Goal: Task Accomplishment & Management: Use online tool/utility

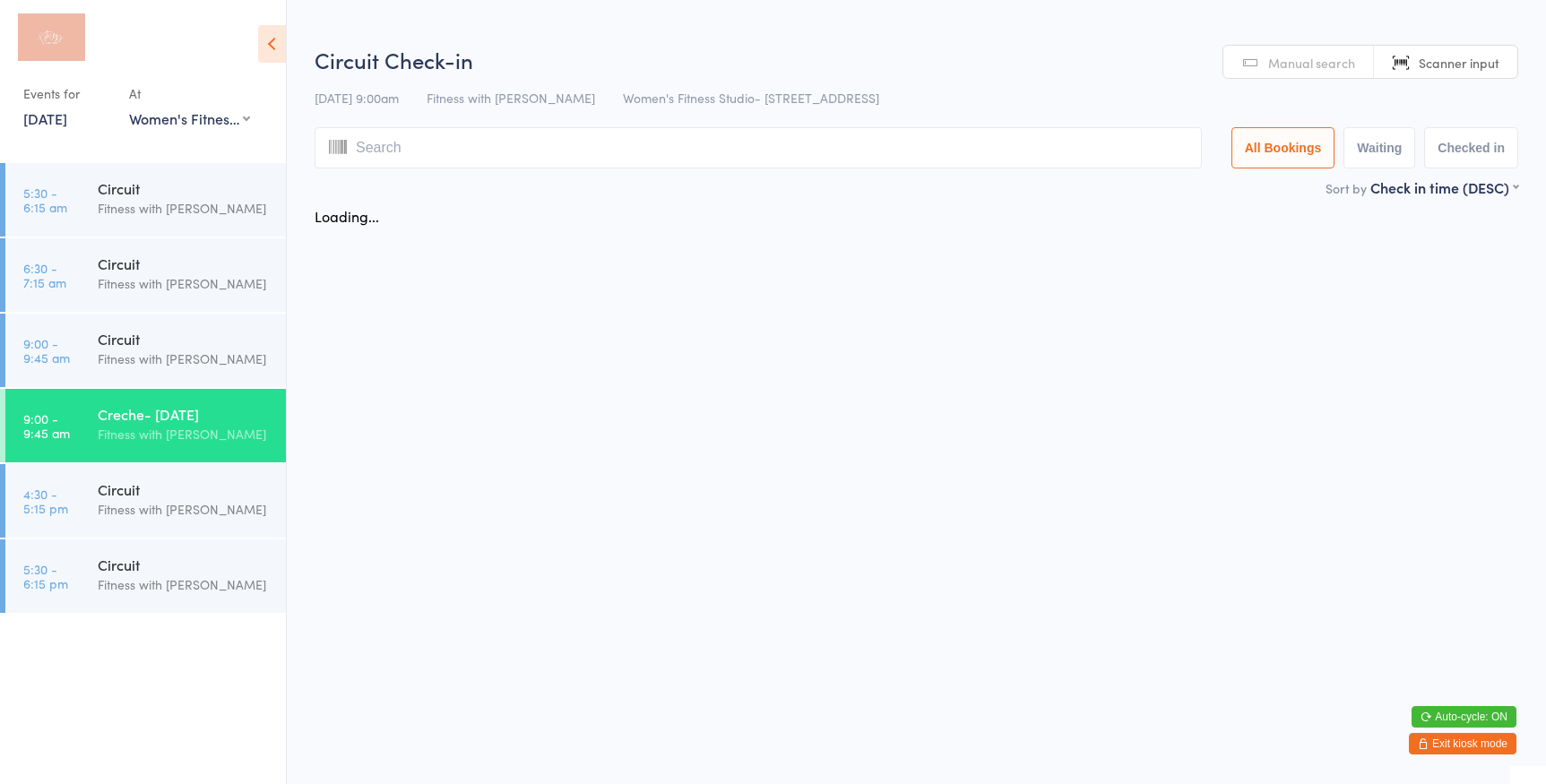
select select "0"
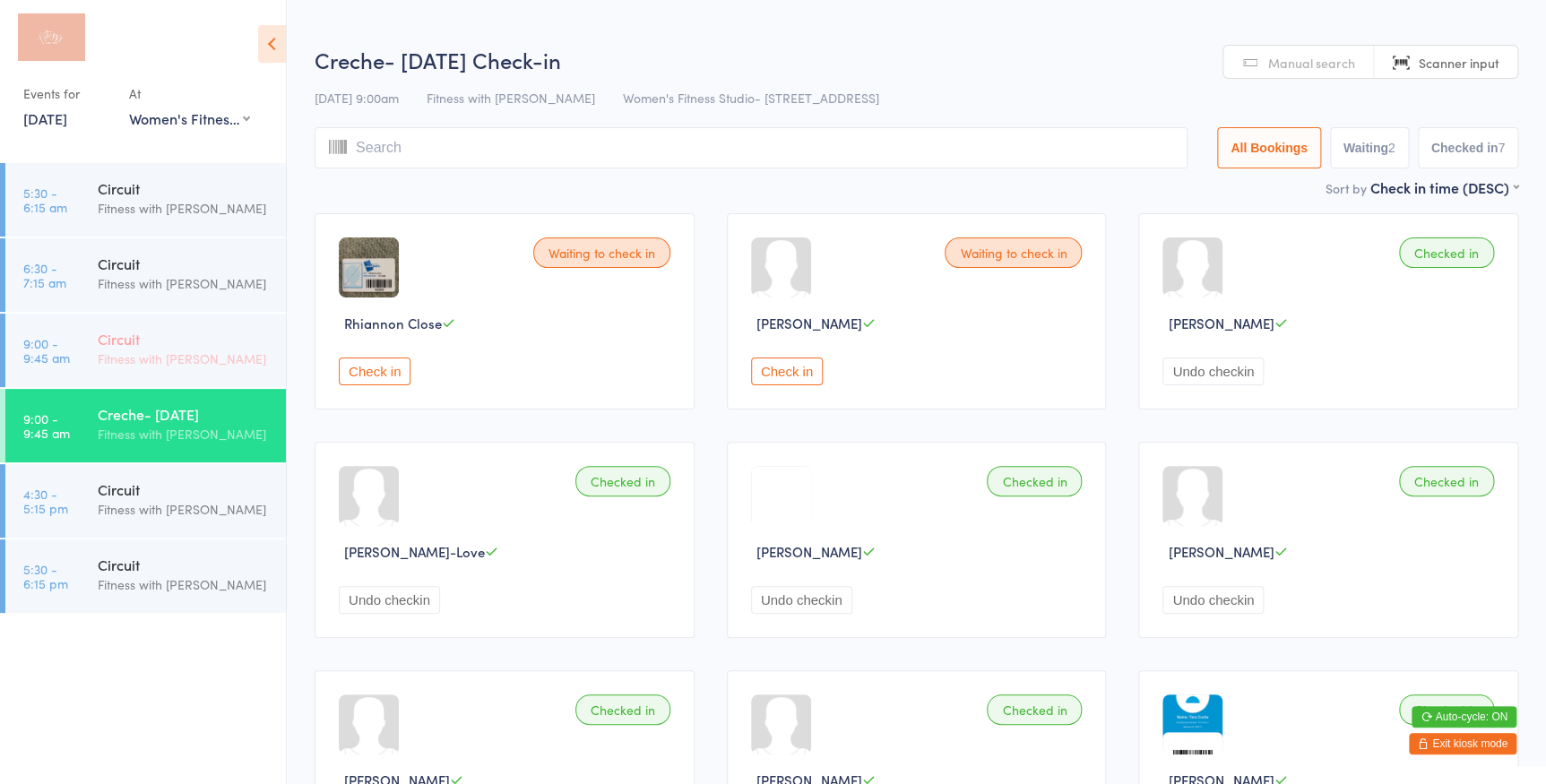
click at [181, 360] on div "Fitness with [PERSON_NAME]" at bounding box center [183, 358] width 173 height 20
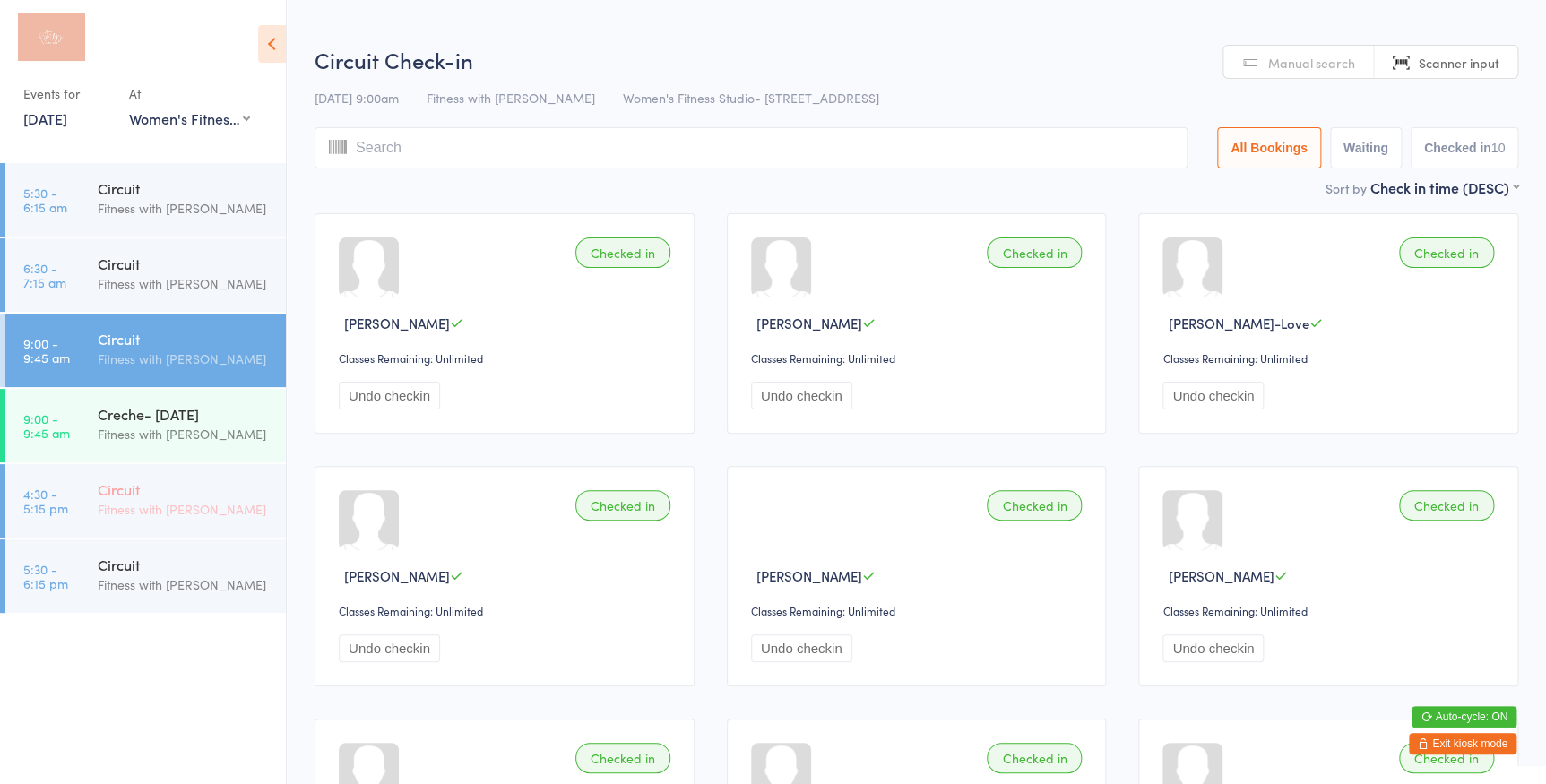
click at [190, 482] on div "Circuit" at bounding box center [183, 490] width 173 height 19
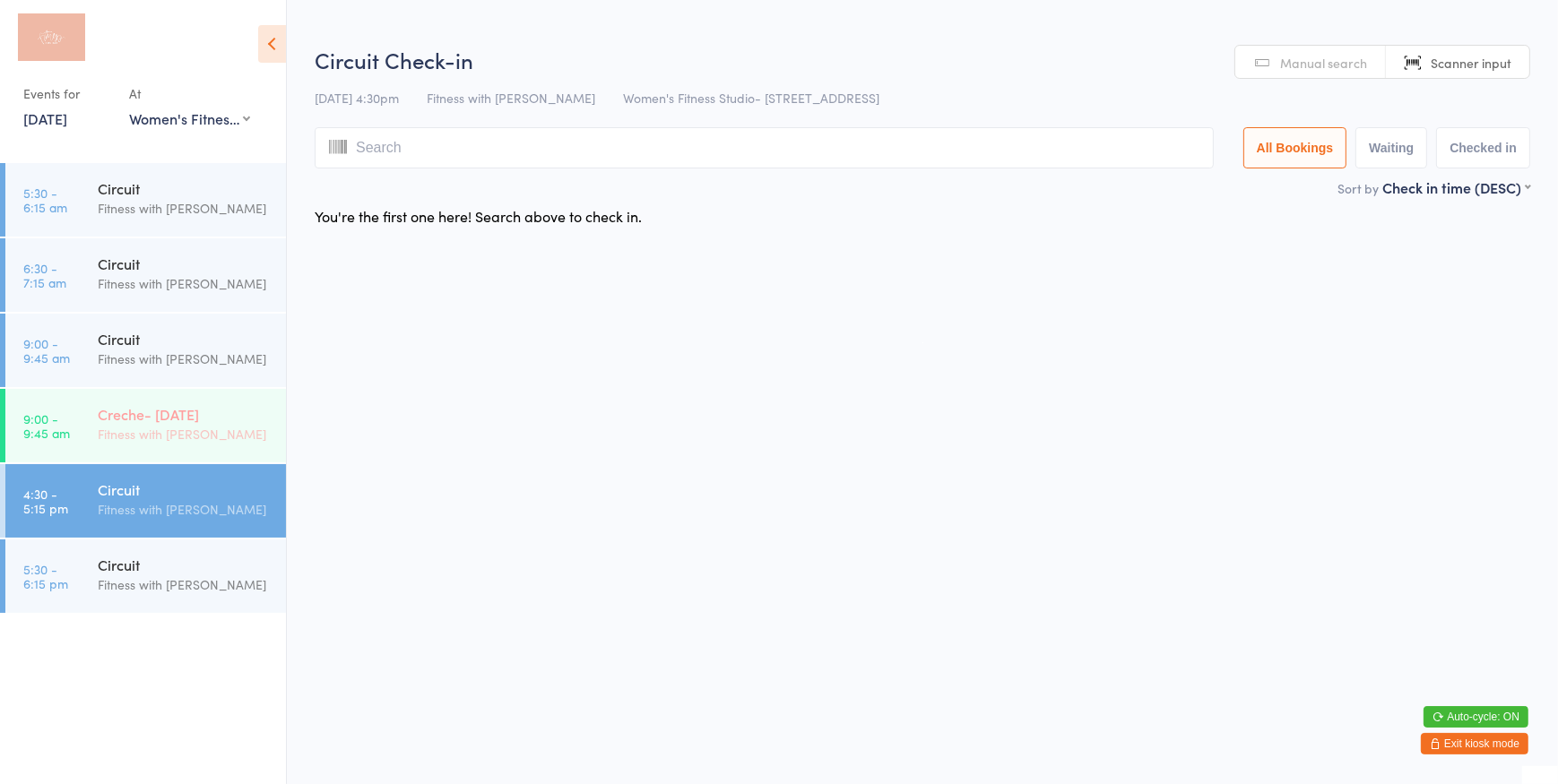
click at [221, 391] on div "Creche- [DATE] Fitness with [PERSON_NAME]" at bounding box center [191, 424] width 188 height 70
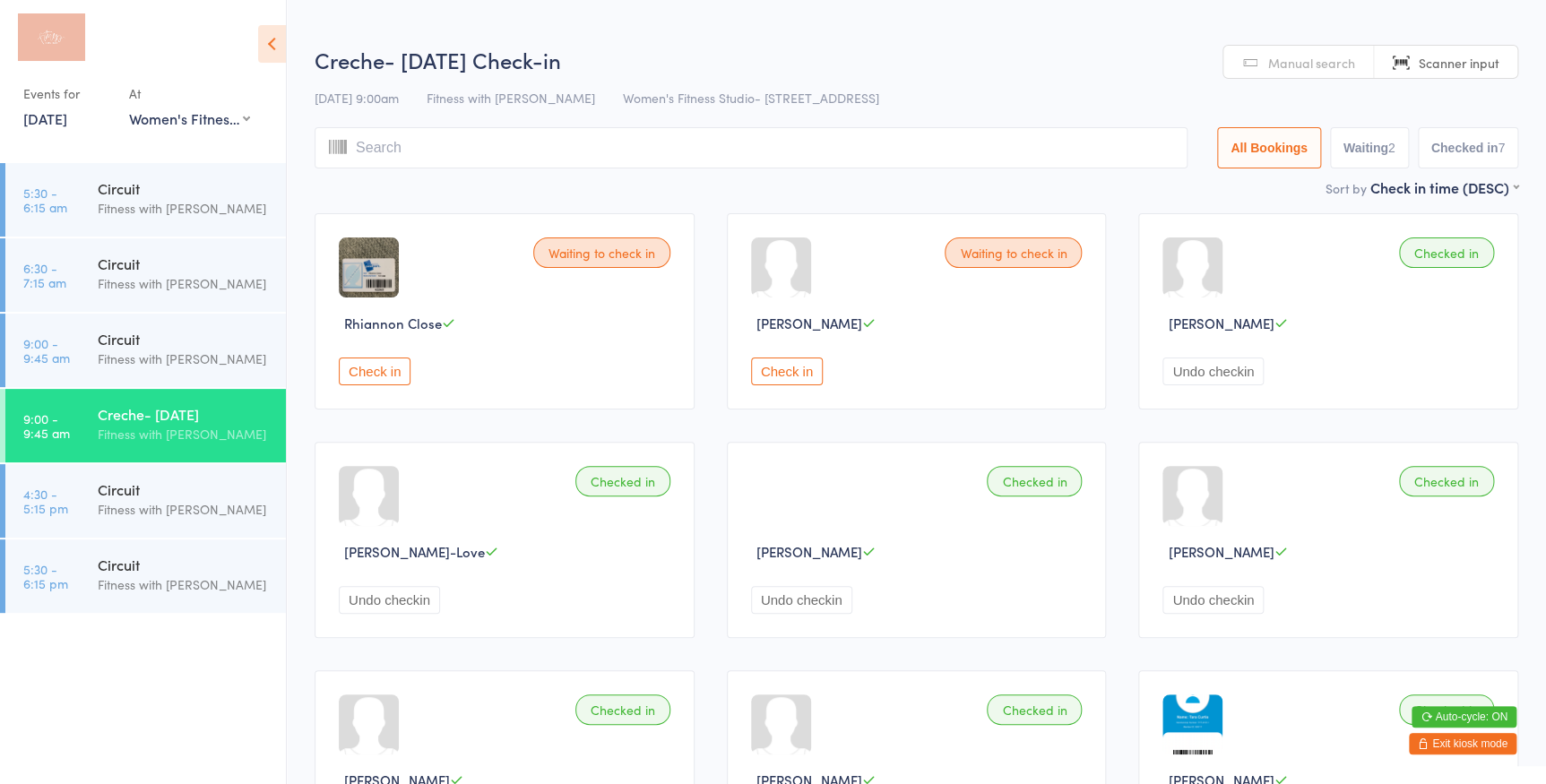
click at [799, 376] on button "Check in" at bounding box center [787, 371] width 71 height 28
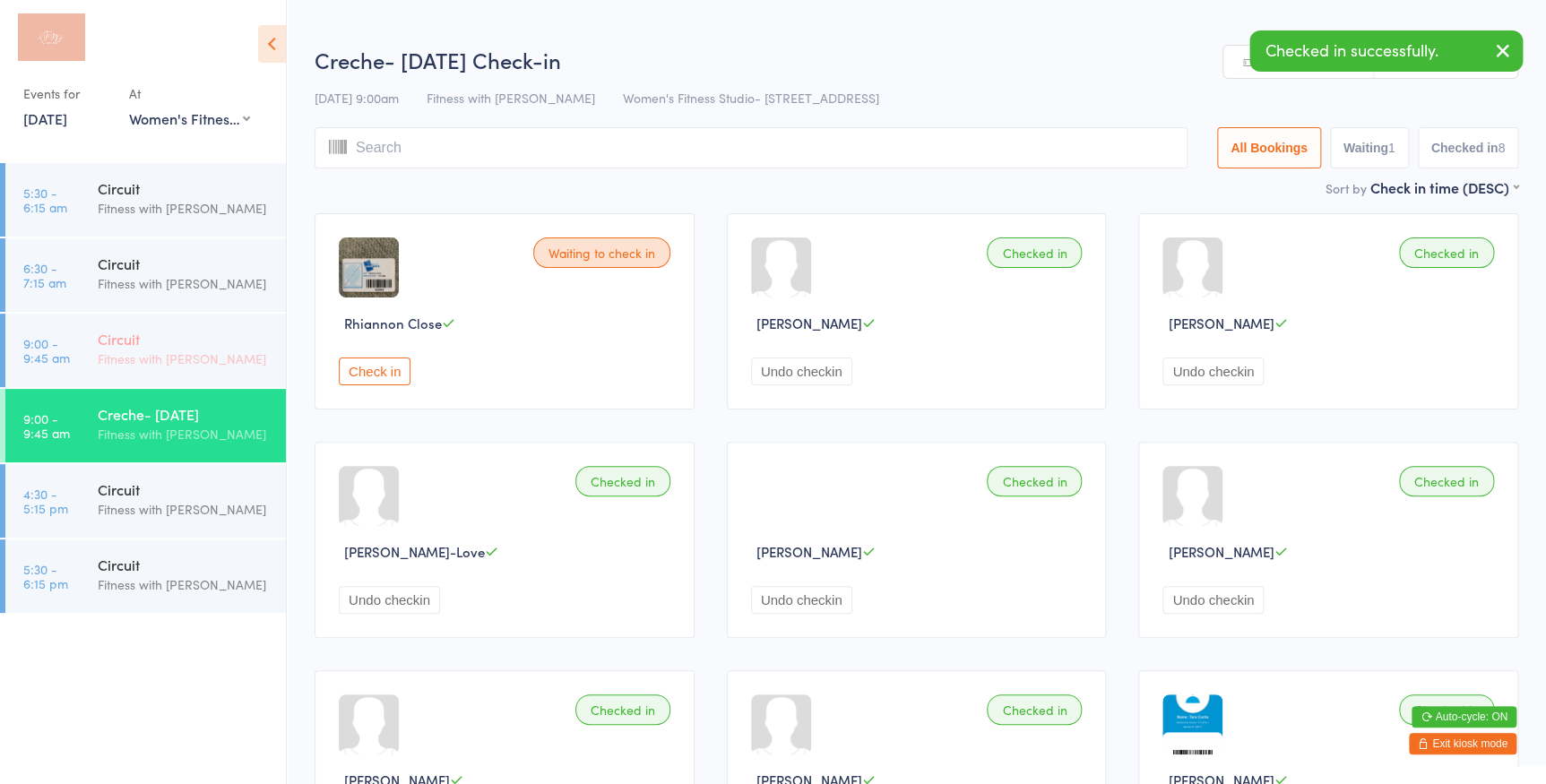
click at [127, 362] on div "Fitness with [PERSON_NAME]" at bounding box center [183, 358] width 173 height 20
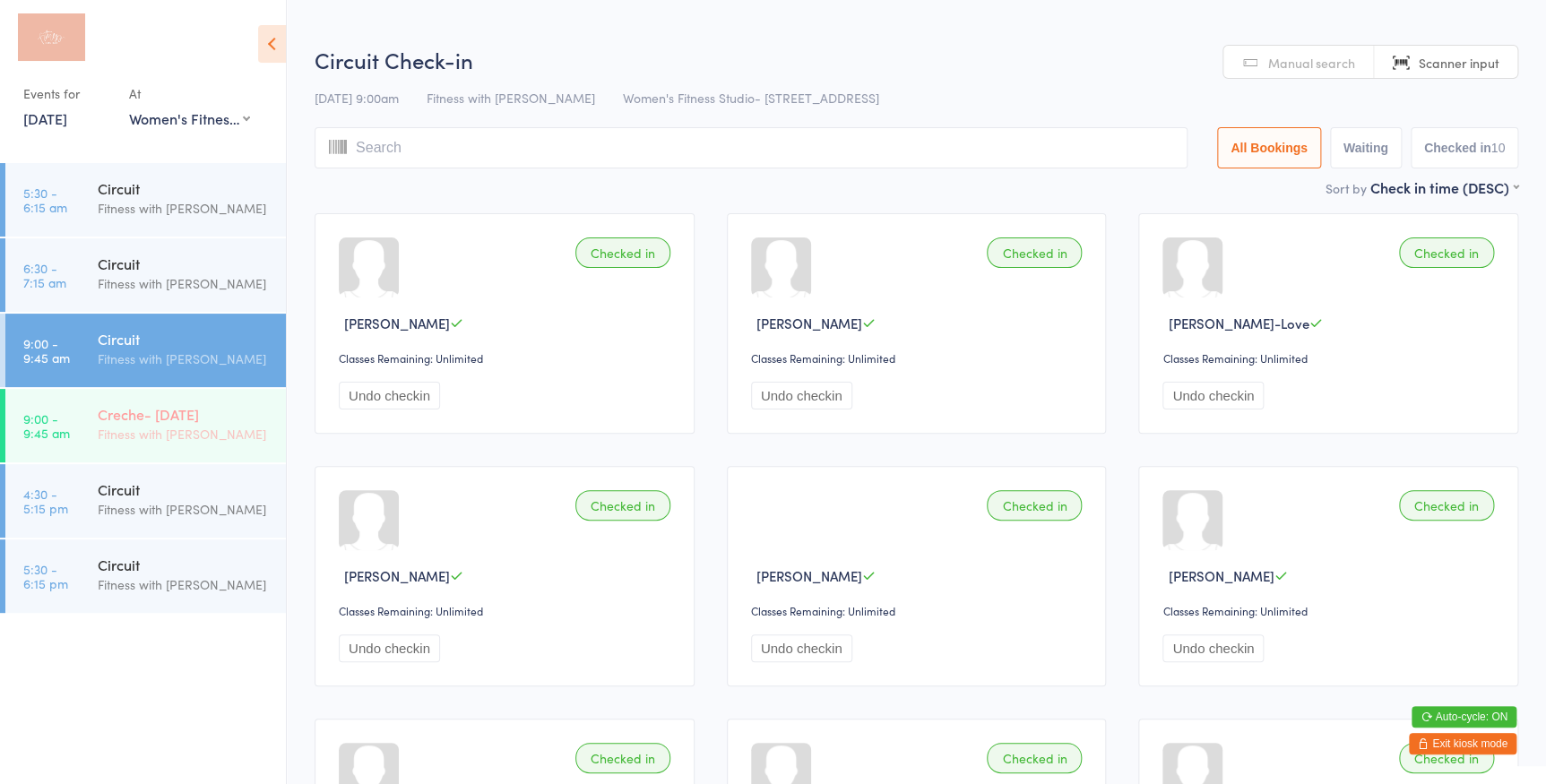
click at [253, 399] on div "Creche- [DATE] Fitness with [PERSON_NAME]" at bounding box center [191, 424] width 188 height 70
